Goal: Navigation & Orientation: Find specific page/section

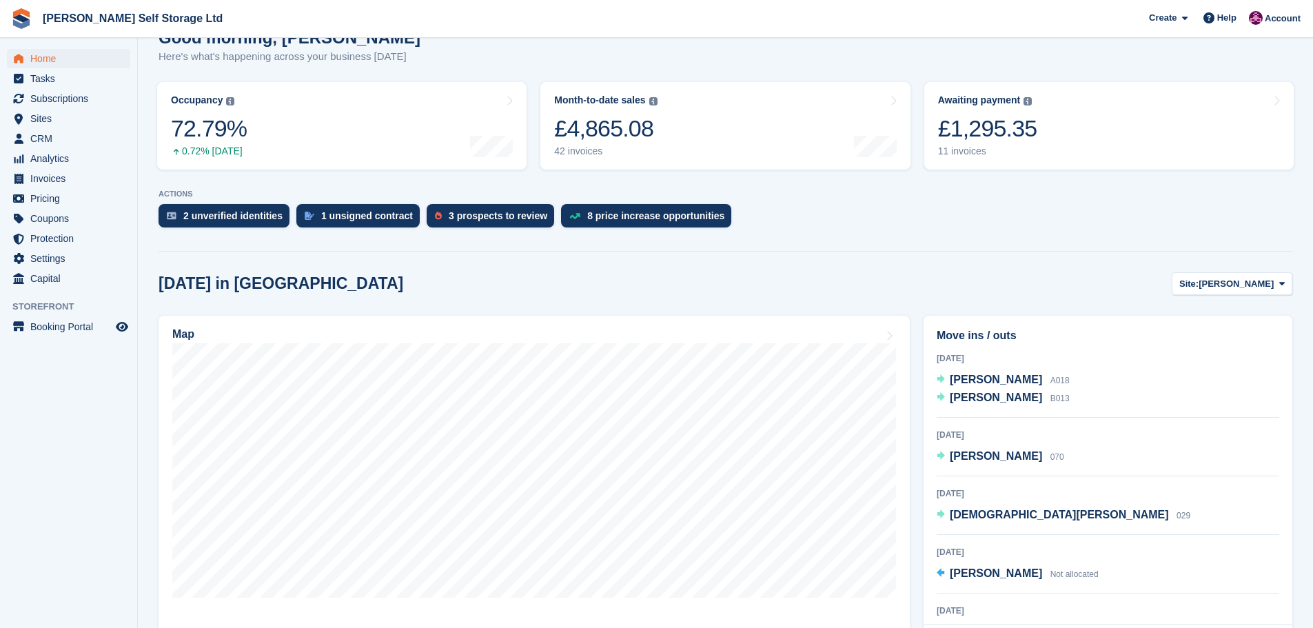
scroll to position [138, 0]
click at [496, 220] on div "3 prospects to review" at bounding box center [498, 214] width 99 height 11
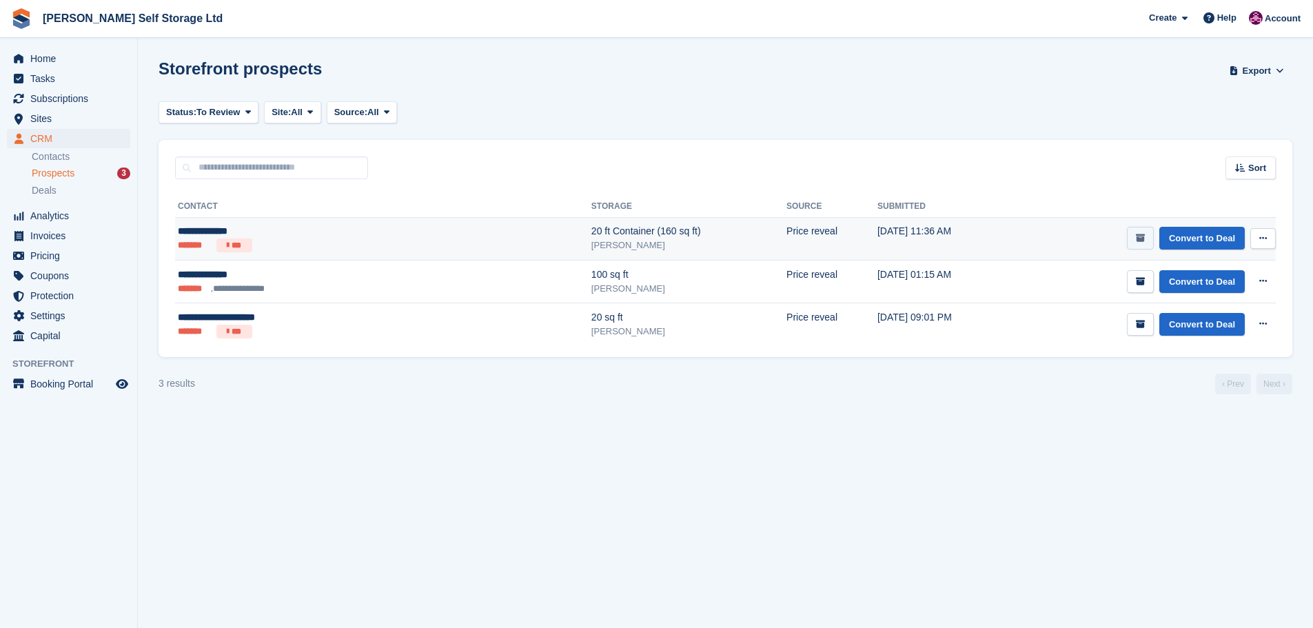
click at [1133, 233] on button "submit" at bounding box center [1140, 238] width 27 height 23
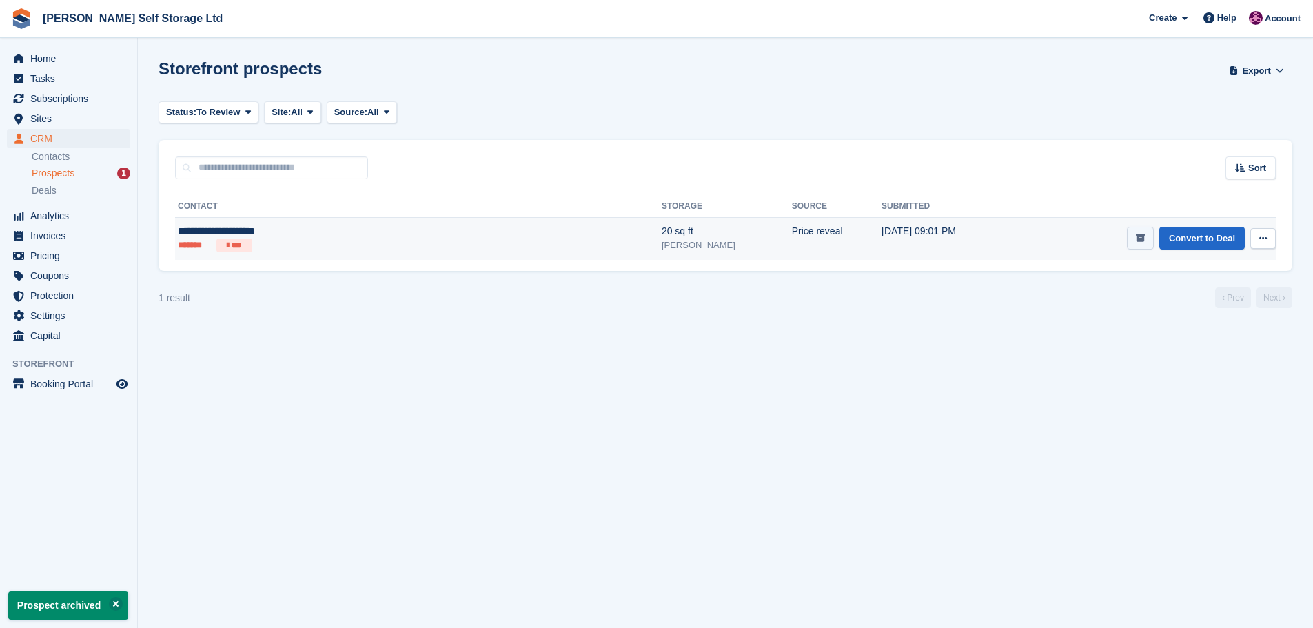
click at [1135, 233] on button "submit" at bounding box center [1140, 238] width 27 height 23
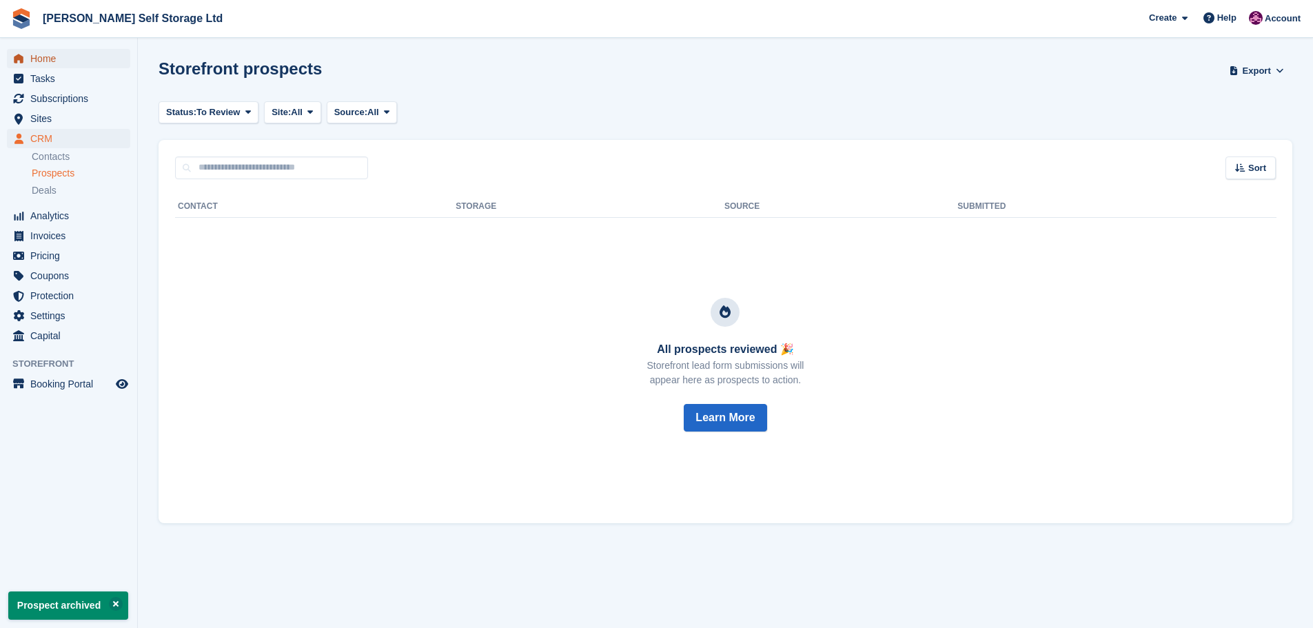
click at [32, 55] on span "Home" at bounding box center [71, 58] width 83 height 19
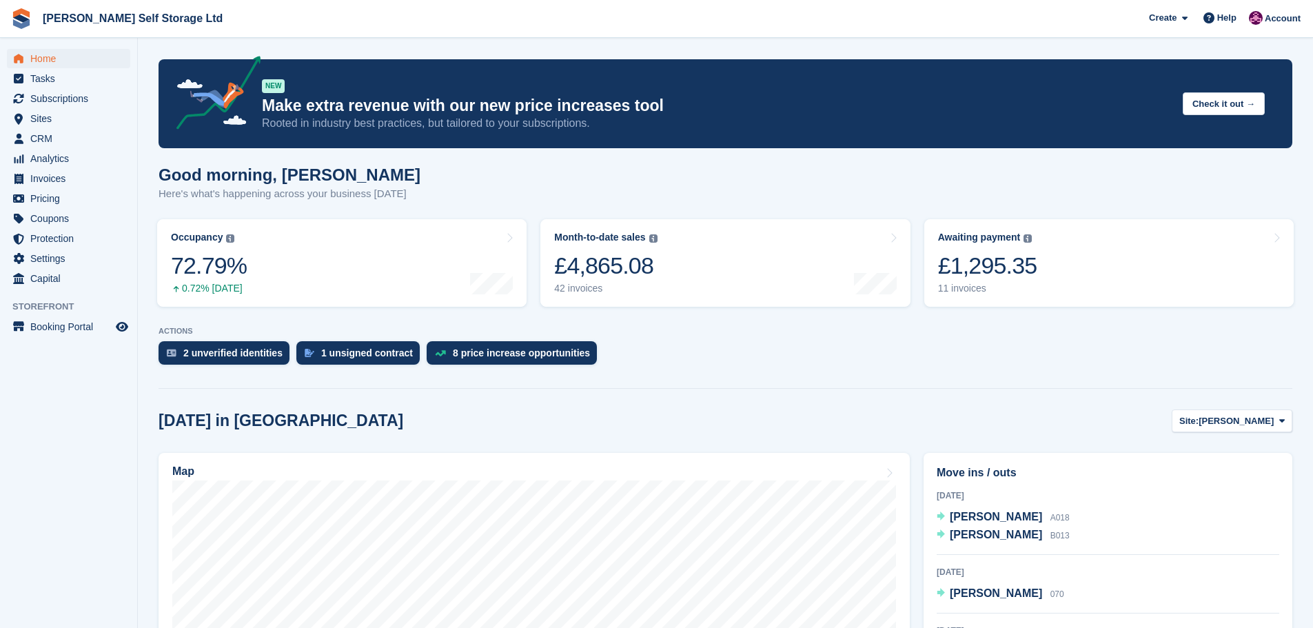
scroll to position [138, 0]
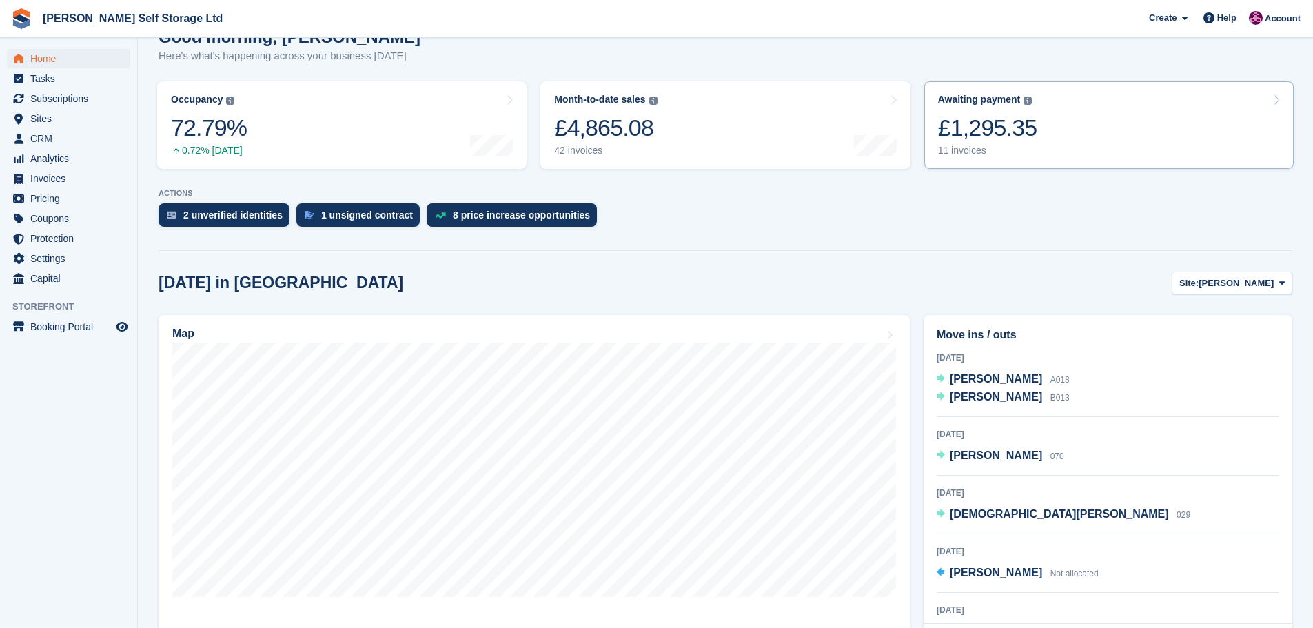
click at [1060, 130] on link "Awaiting payment The total outstanding balance on all open invoices. £1,295.35 …" at bounding box center [1108, 125] width 369 height 88
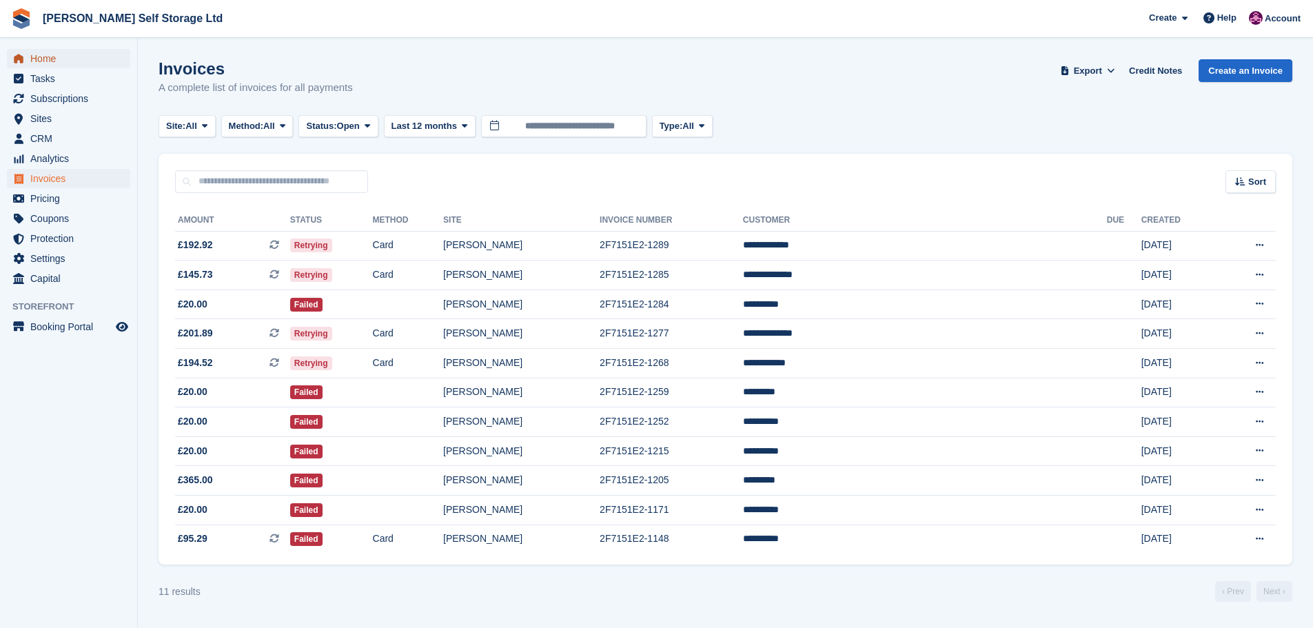
click at [53, 54] on span "Home" at bounding box center [71, 58] width 83 height 19
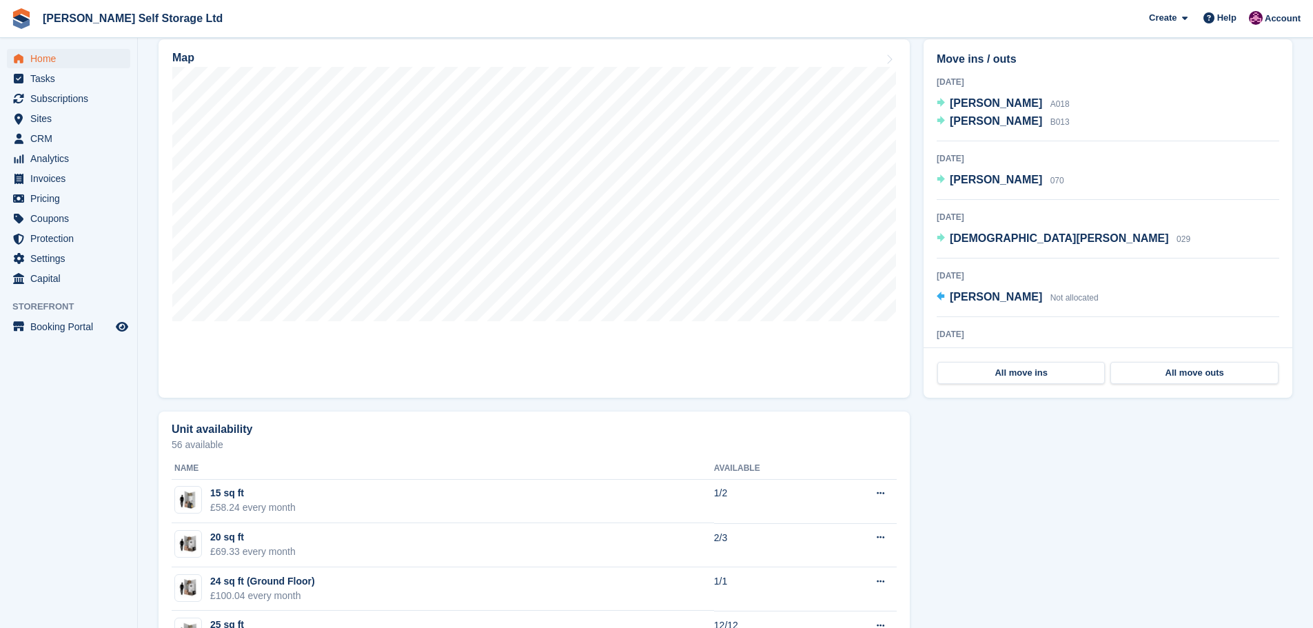
scroll to position [276, 0]
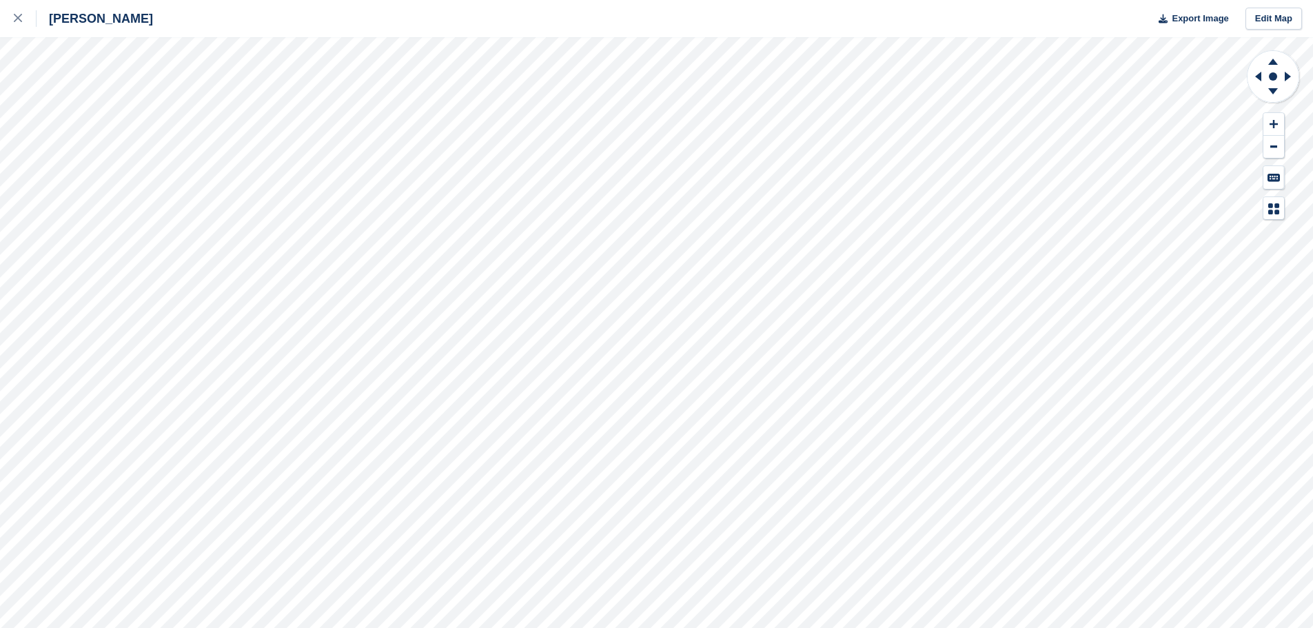
click at [1282, 193] on div at bounding box center [1273, 135] width 54 height 170
click at [1271, 130] on button at bounding box center [1273, 124] width 21 height 23
click at [1257, 79] on icon at bounding box center [1255, 77] width 17 height 36
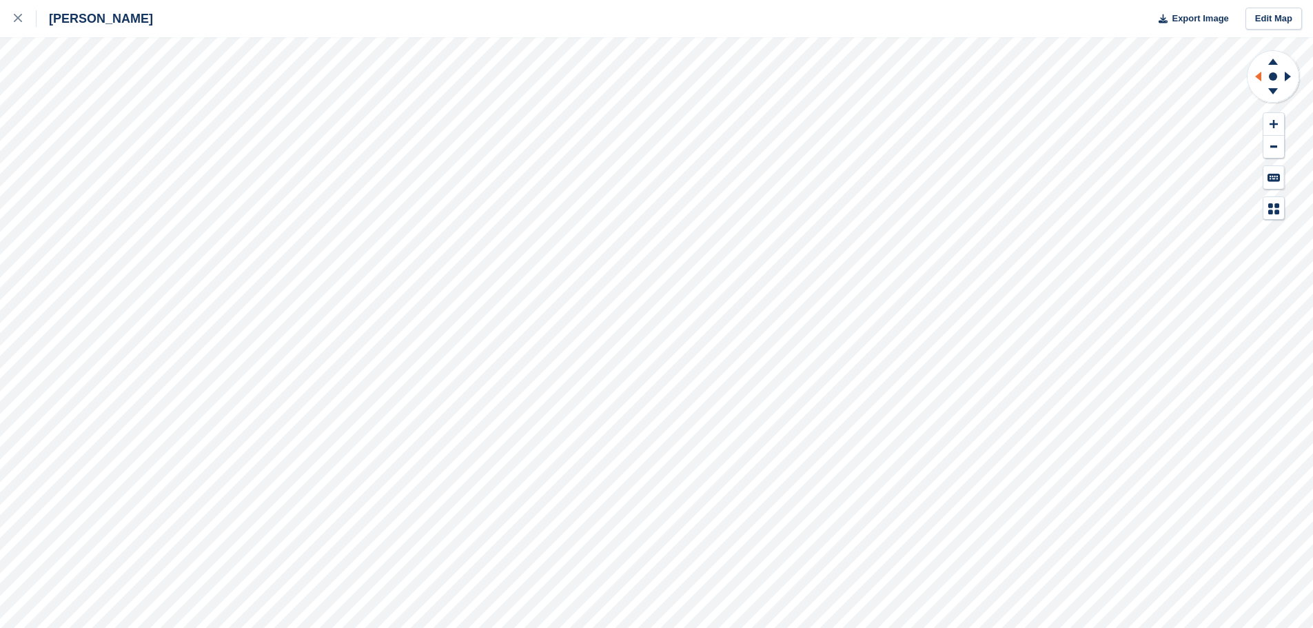
click at [1257, 79] on icon at bounding box center [1255, 77] width 17 height 36
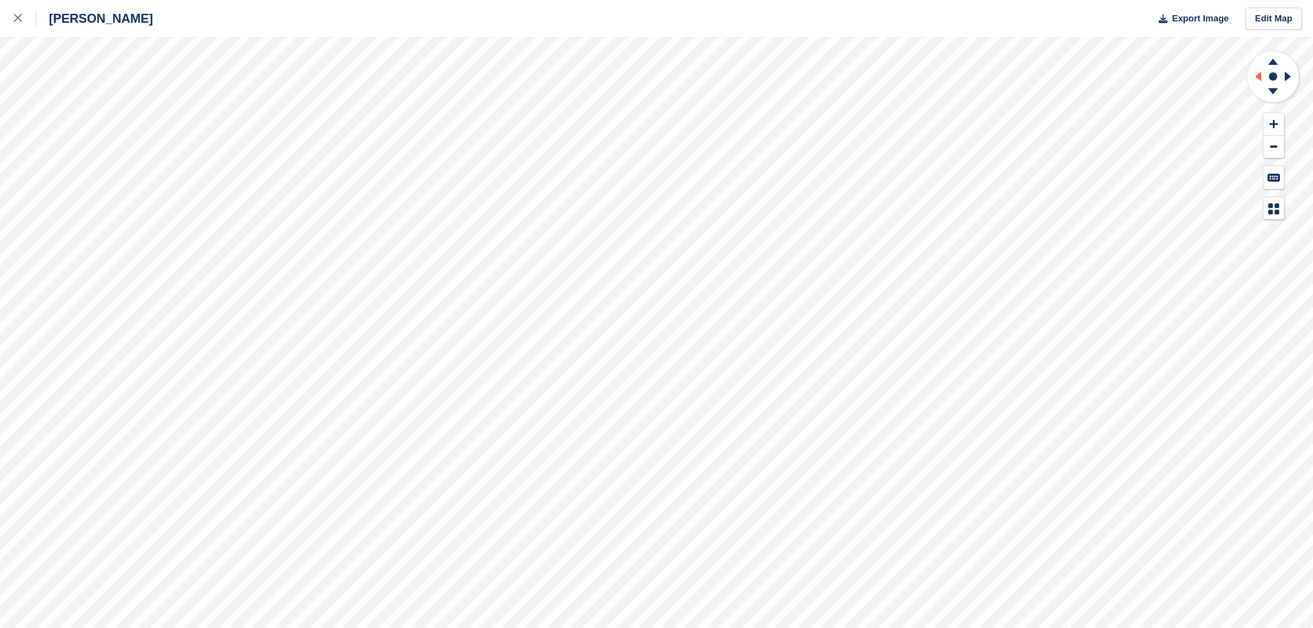
click at [1257, 79] on icon at bounding box center [1255, 77] width 17 height 36
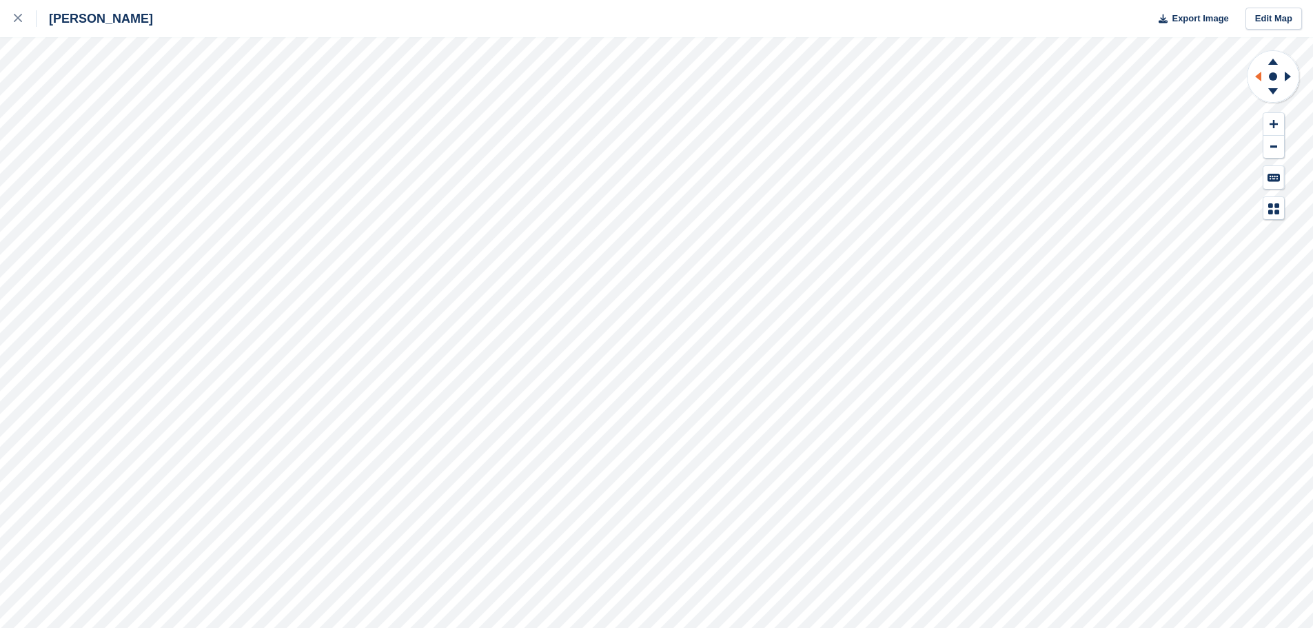
click at [1257, 79] on icon at bounding box center [1255, 77] width 17 height 36
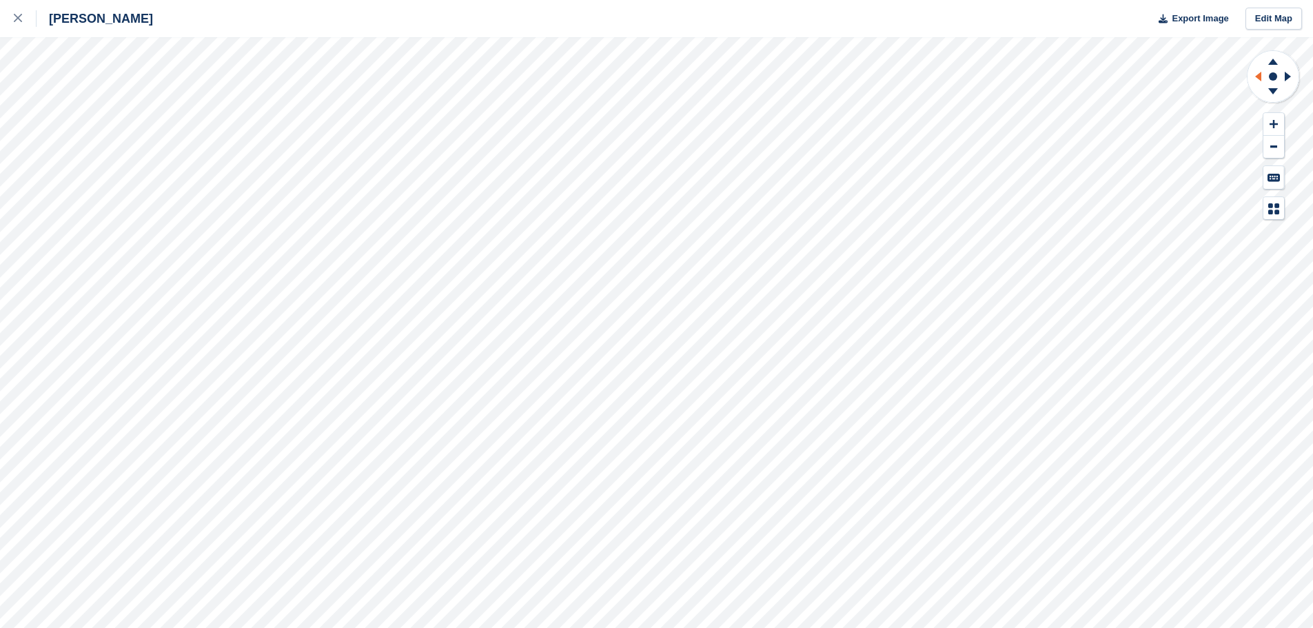
click at [1256, 70] on icon at bounding box center [1255, 77] width 17 height 36
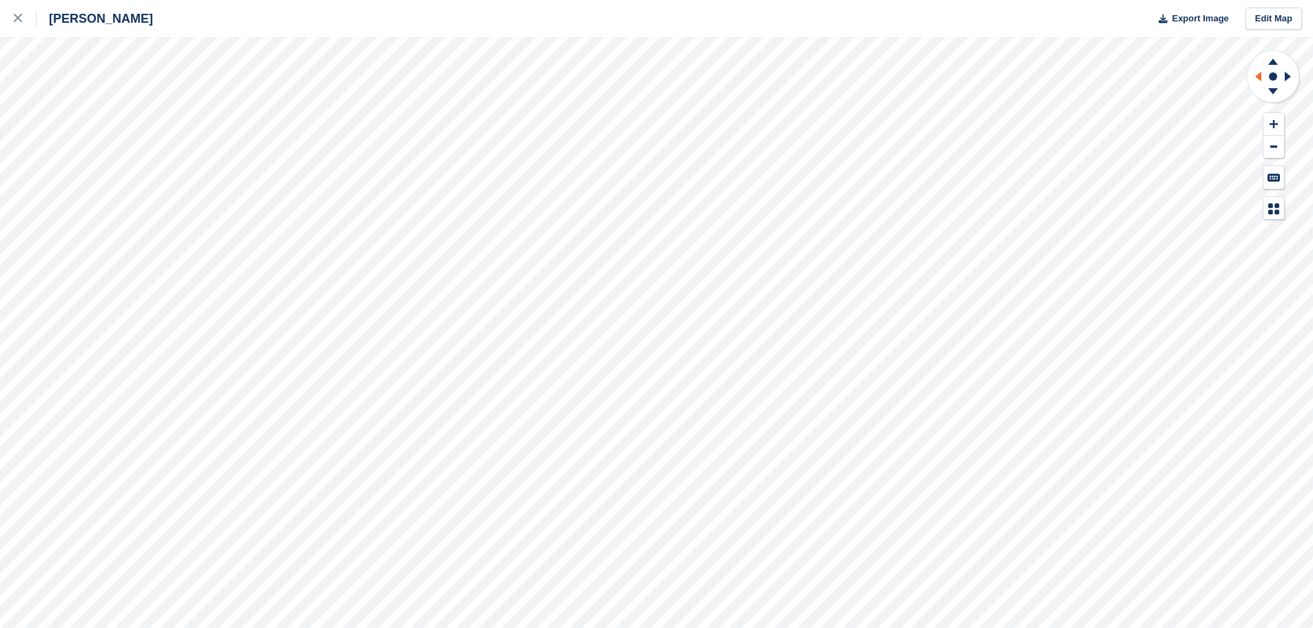
click at [1256, 70] on icon at bounding box center [1255, 77] width 17 height 36
click at [23, 8] on link at bounding box center [18, 18] width 37 height 37
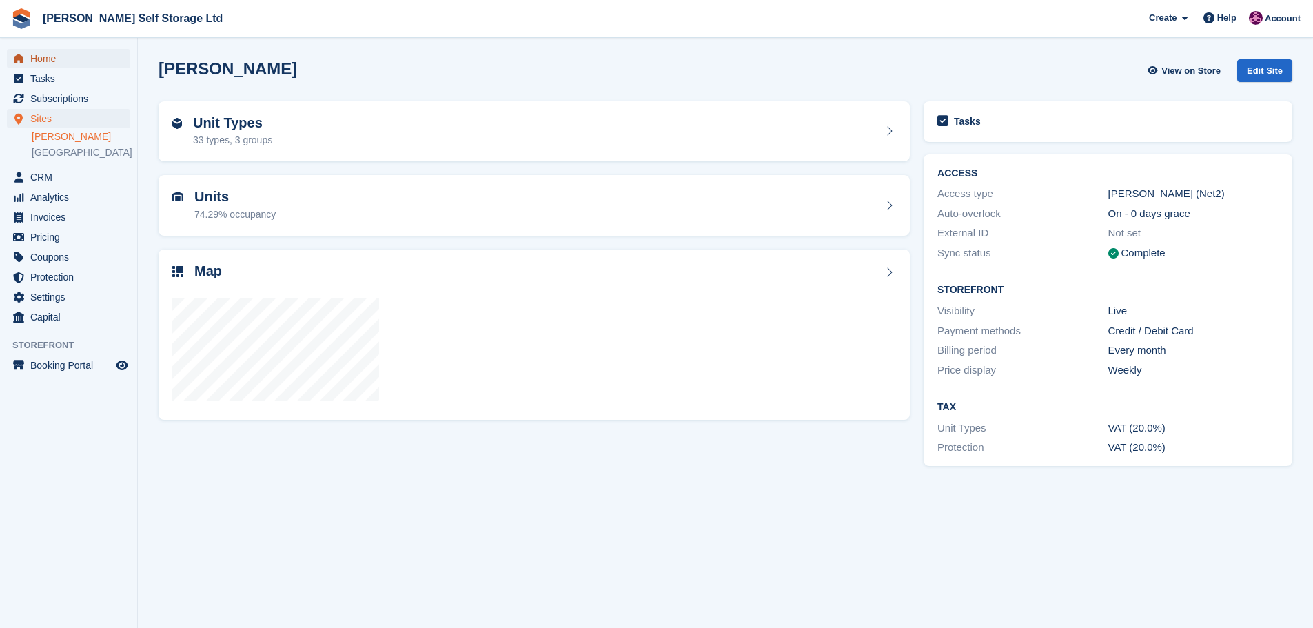
click at [45, 56] on span "Home" at bounding box center [71, 58] width 83 height 19
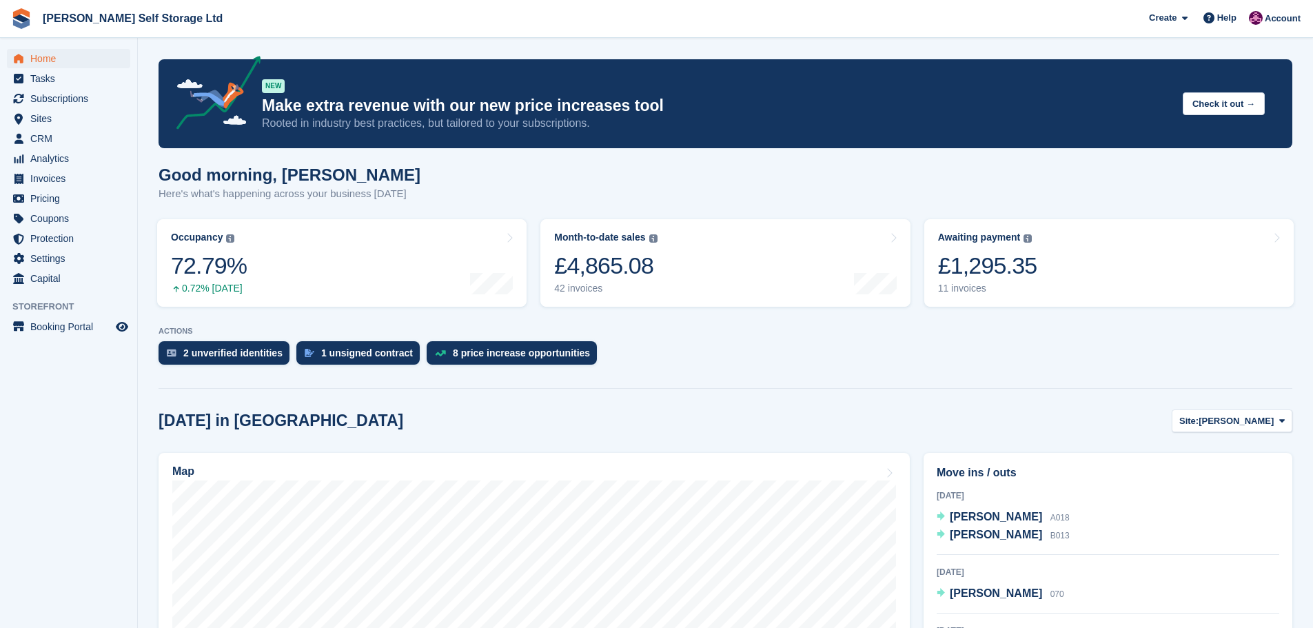
scroll to position [138, 0]
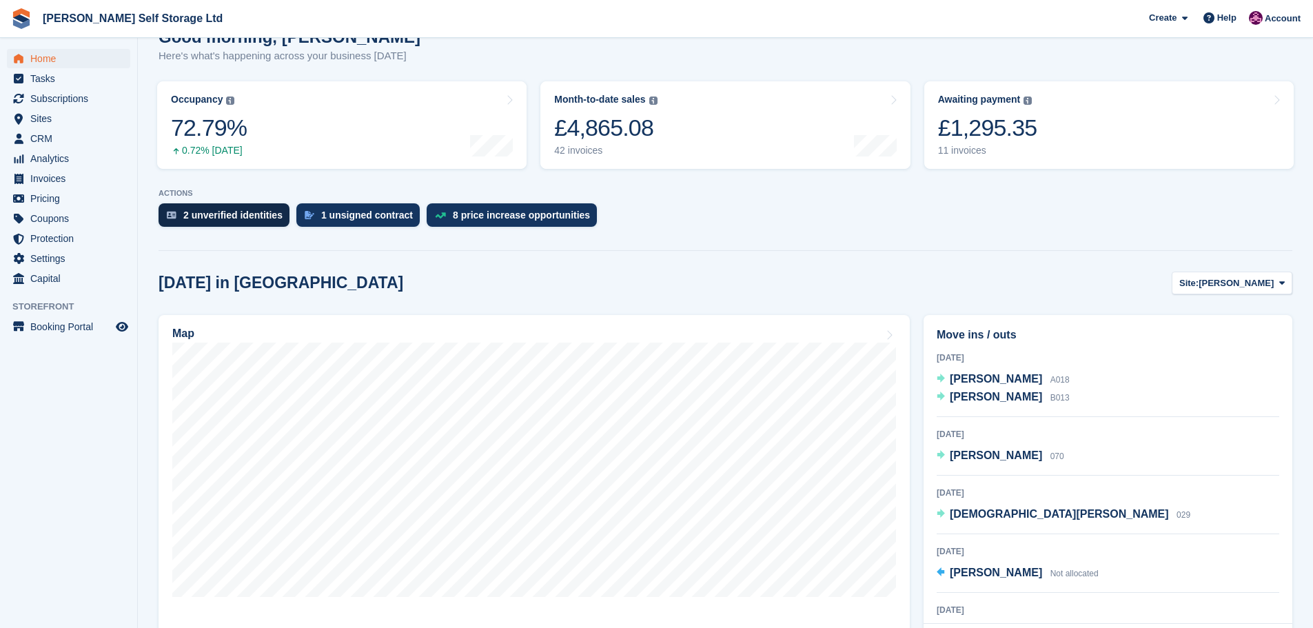
click at [231, 219] on div "2 unverified identities" at bounding box center [232, 214] width 99 height 11
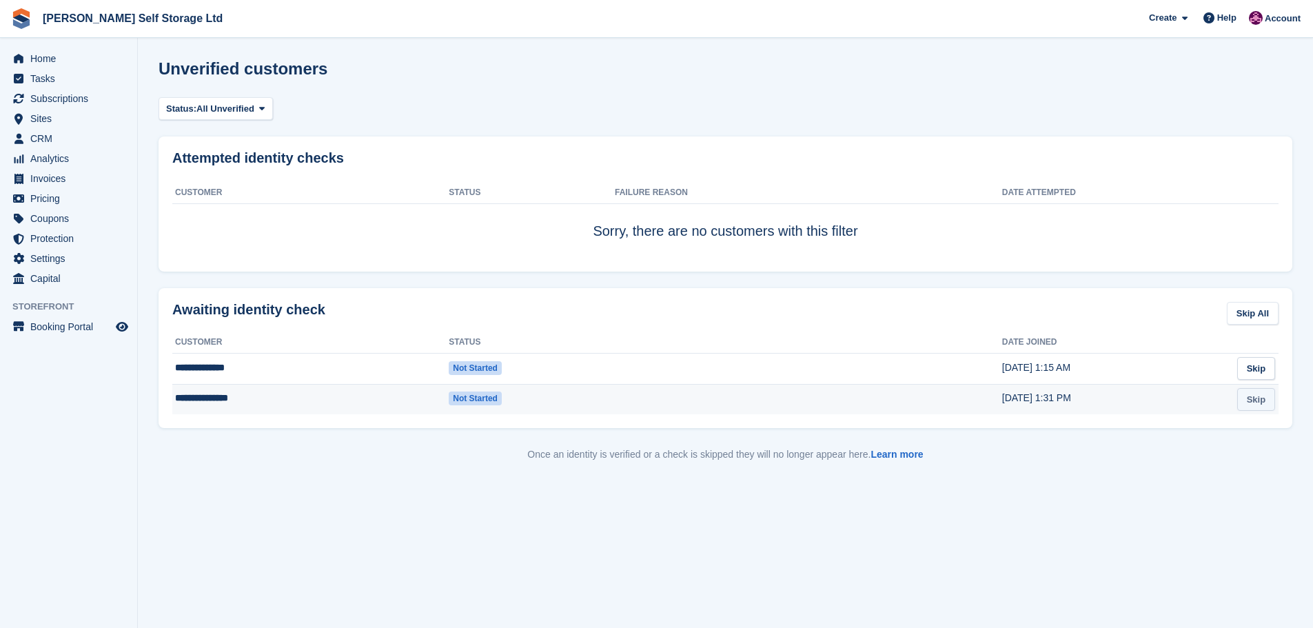
click at [1263, 399] on link "Skip" at bounding box center [1256, 399] width 38 height 23
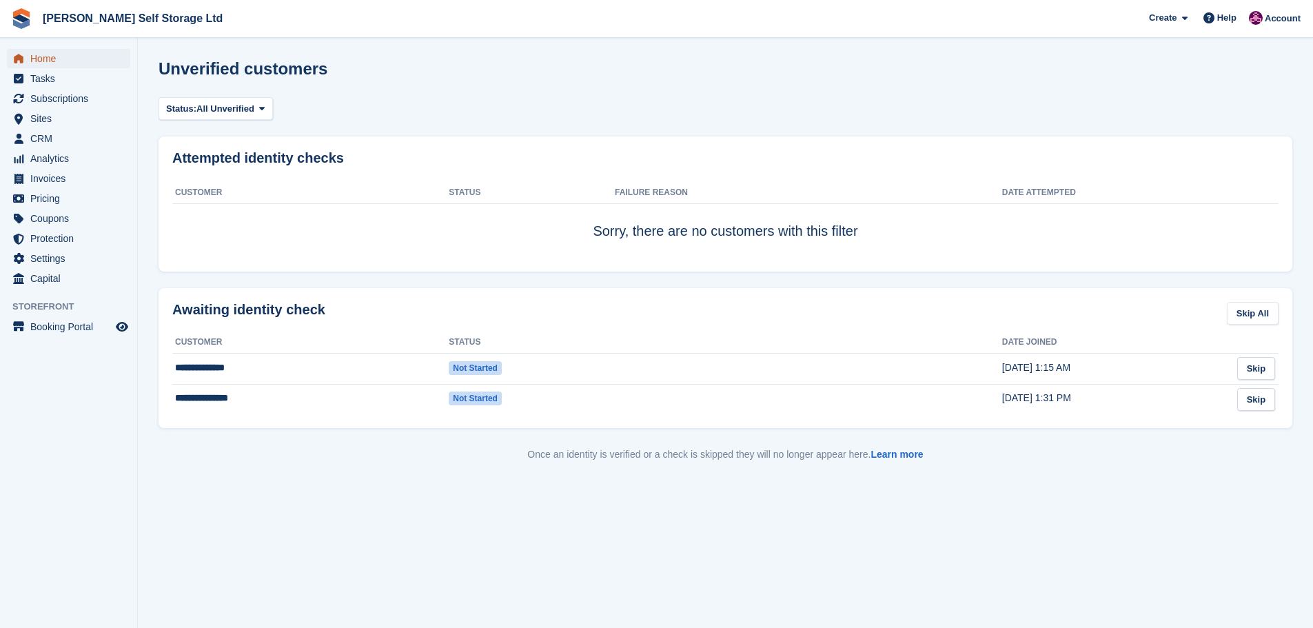
click at [61, 62] on span "Home" at bounding box center [71, 58] width 83 height 19
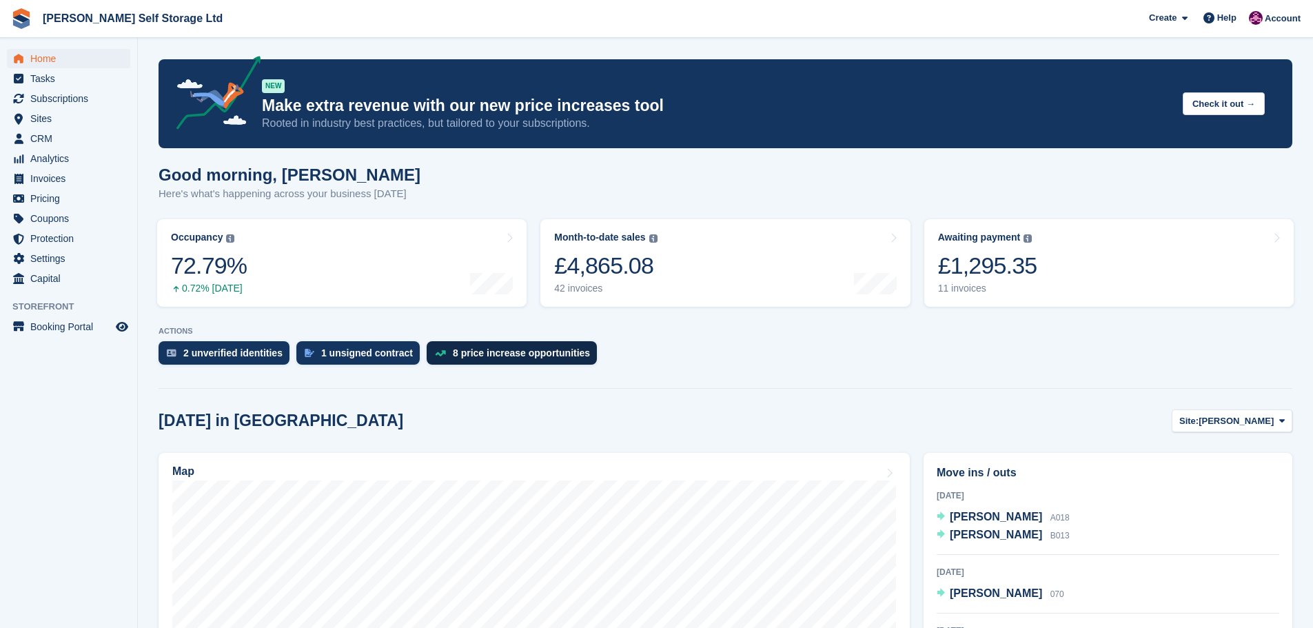
click at [453, 349] on div "8 price increase opportunities" at bounding box center [521, 352] width 137 height 11
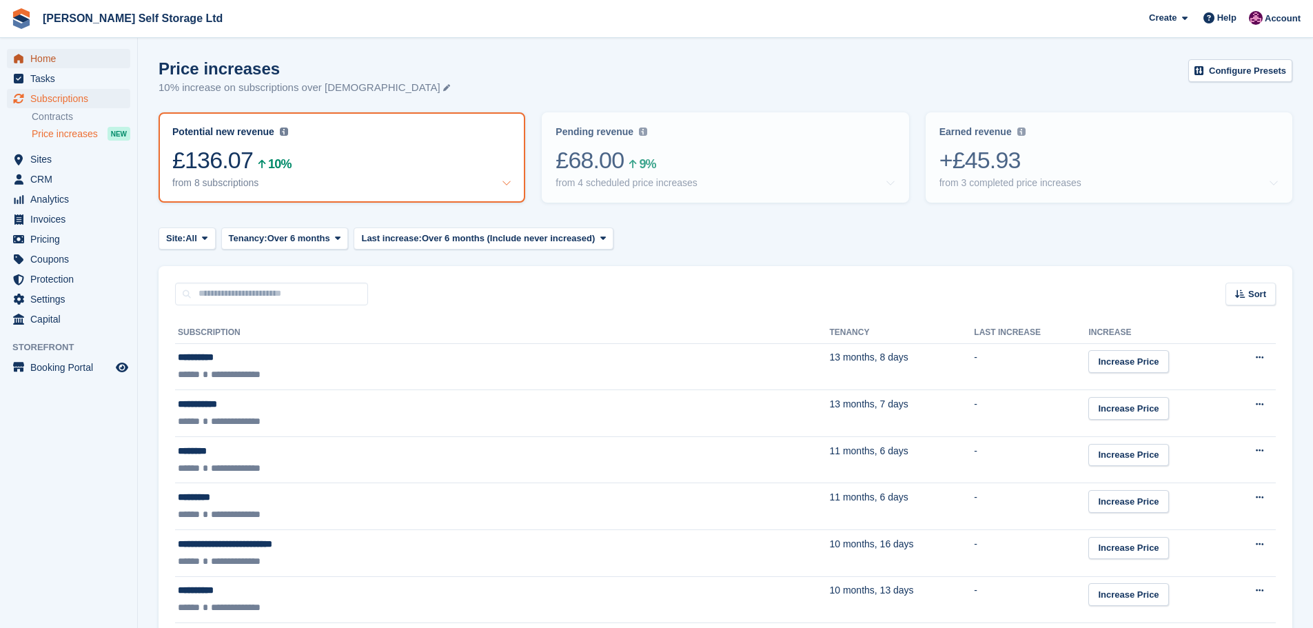
click at [42, 54] on span "Home" at bounding box center [71, 58] width 83 height 19
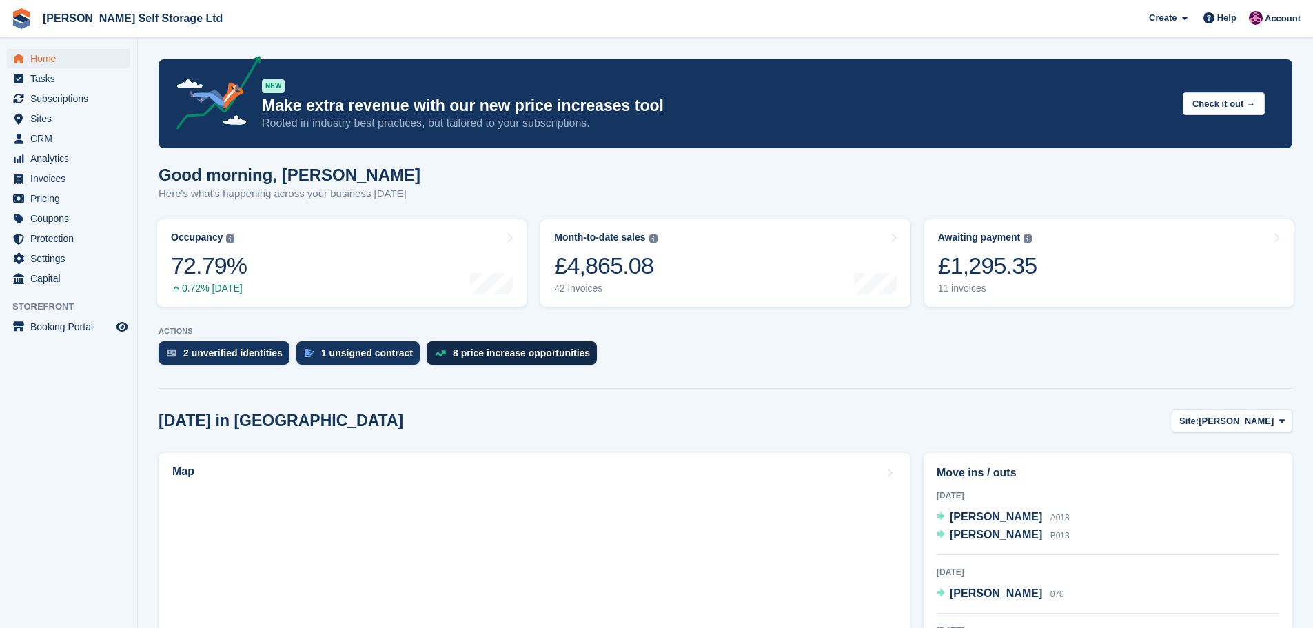
click at [486, 350] on div "8 price increase opportunities" at bounding box center [521, 352] width 137 height 11
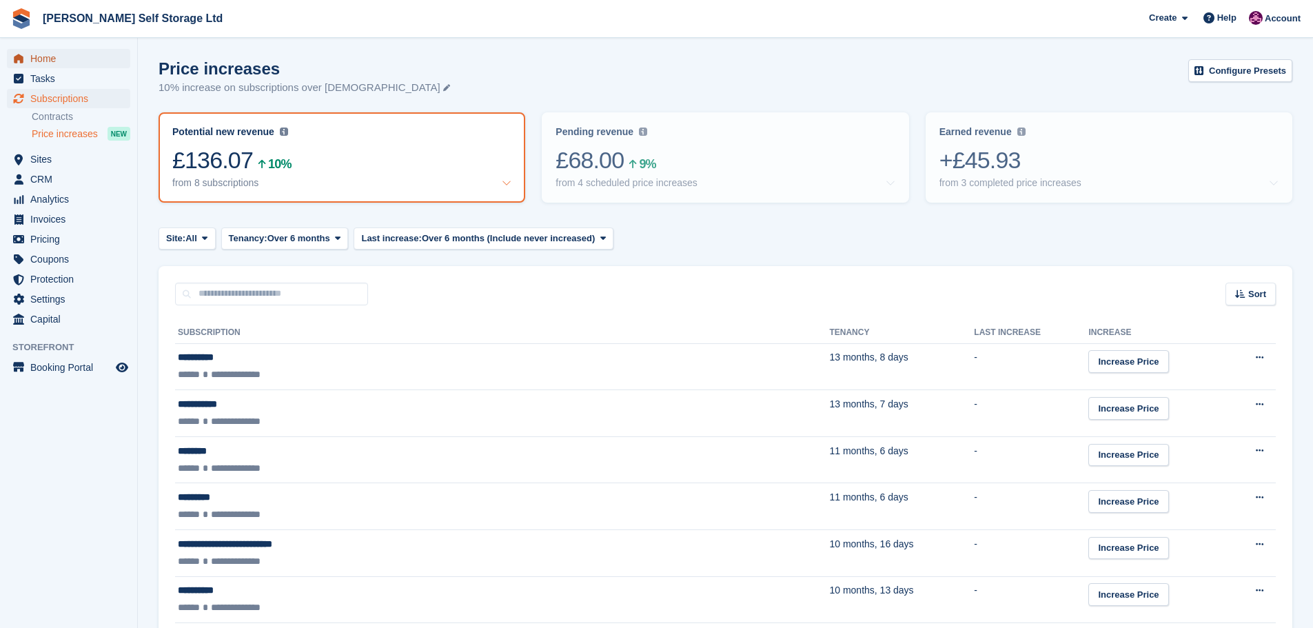
click at [52, 61] on span "Home" at bounding box center [71, 58] width 83 height 19
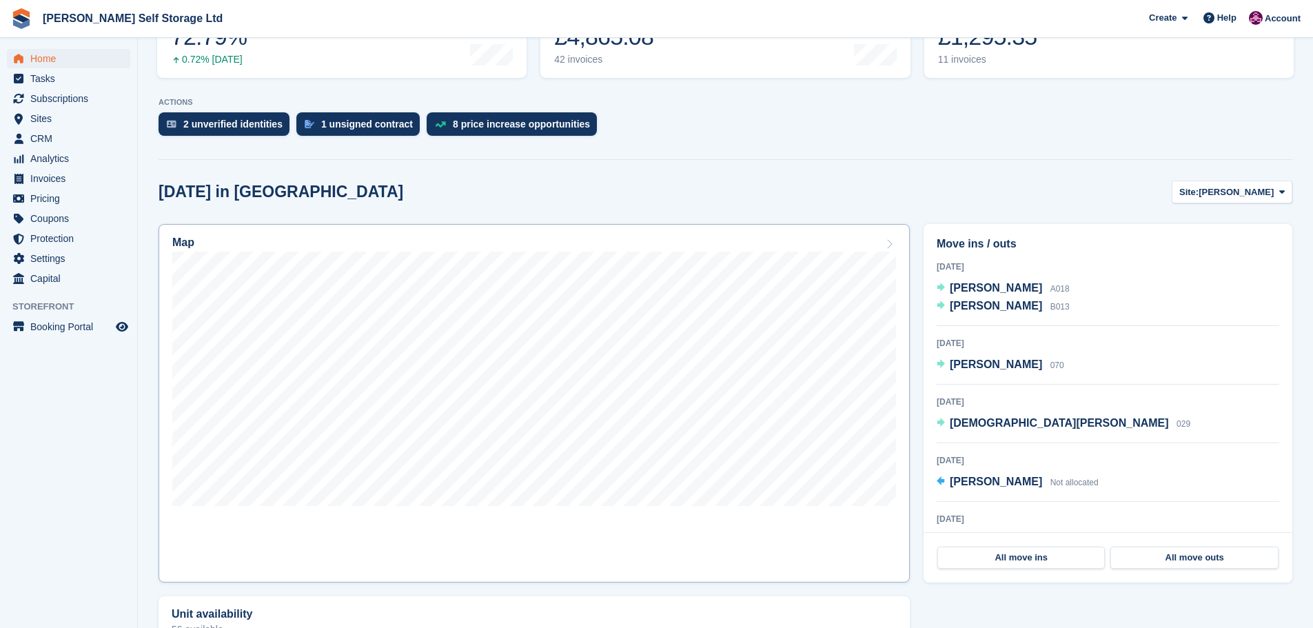
scroll to position [207, 0]
